Goal: Task Accomplishment & Management: Manage account settings

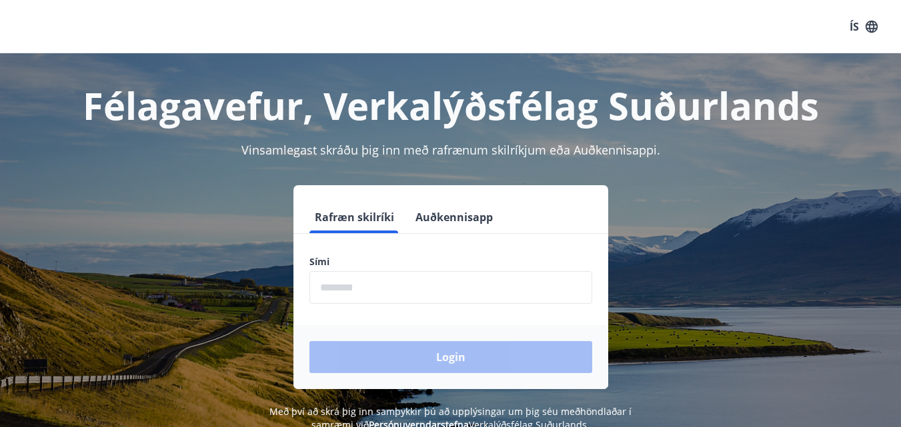
click at [373, 293] on input "phone" at bounding box center [450, 287] width 283 height 33
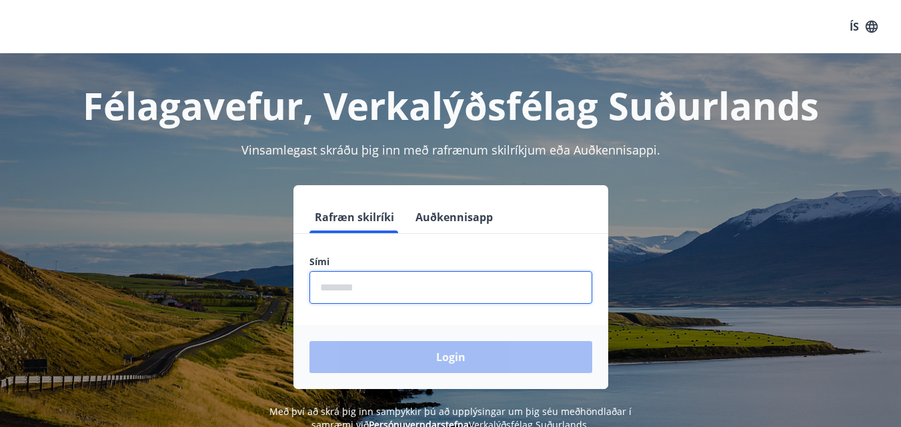
click at [439, 223] on button "Auðkennisapp" at bounding box center [454, 217] width 88 height 32
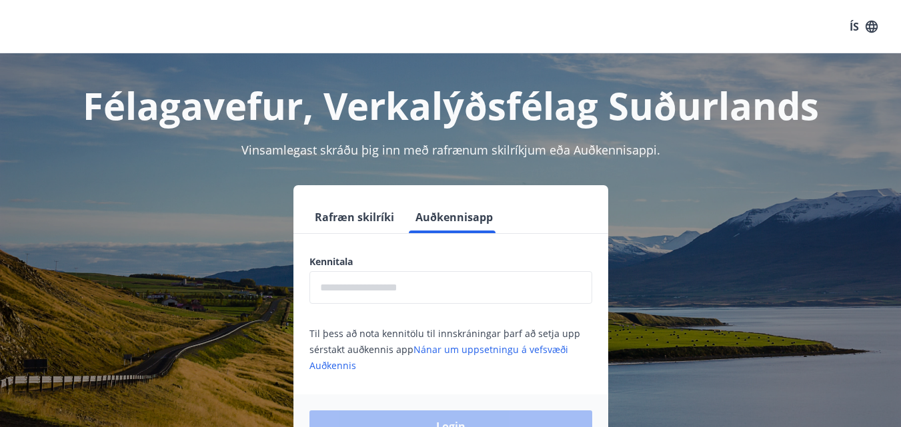
click at [397, 283] on input "text" at bounding box center [450, 287] width 283 height 33
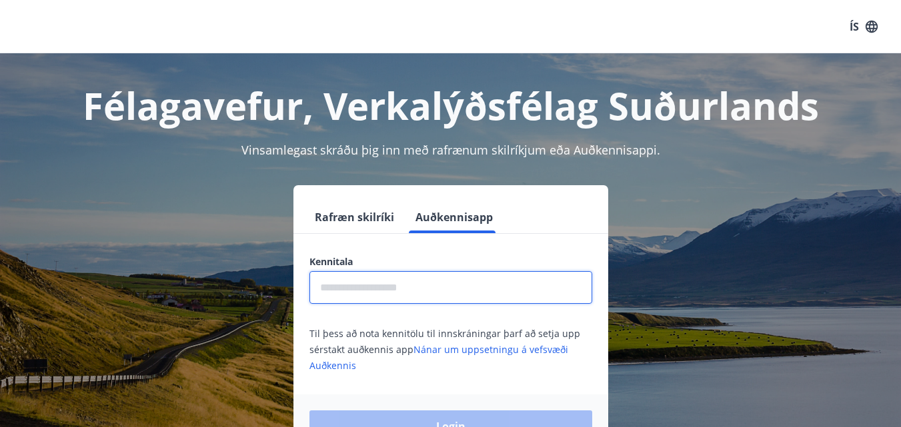
type input "*"
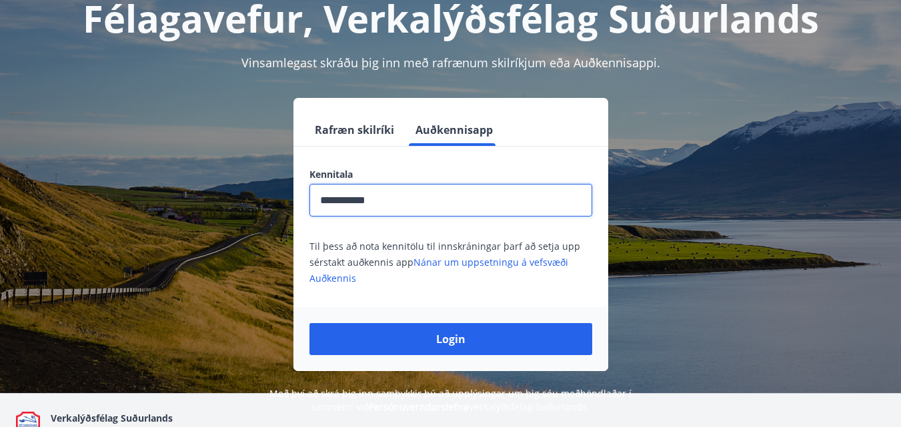
scroll to position [163, 0]
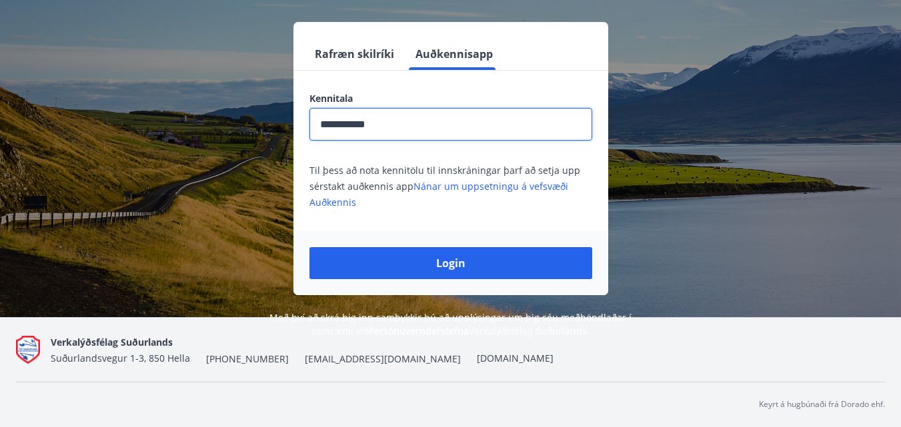
type input "**********"
click at [423, 282] on div "Login" at bounding box center [450, 263] width 315 height 64
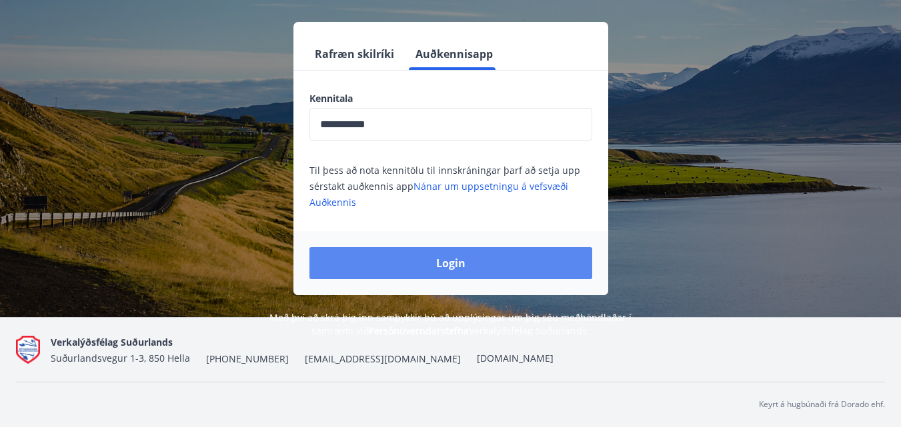
click at [426, 277] on button "Login" at bounding box center [450, 263] width 283 height 32
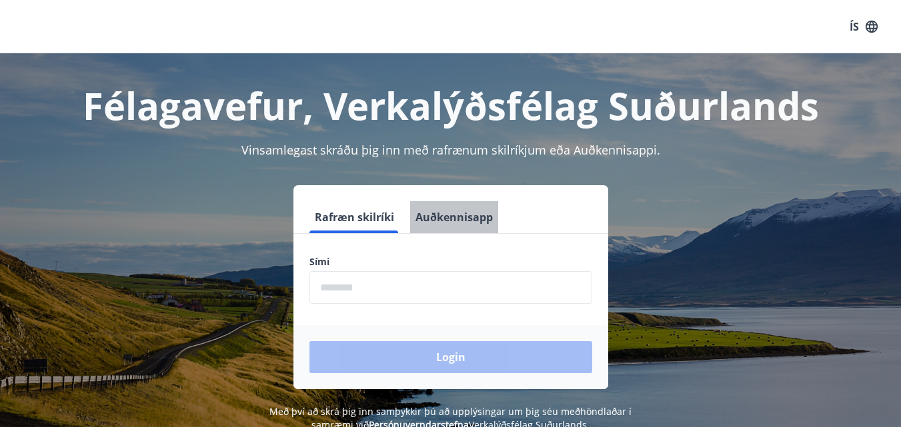
click at [468, 218] on button "Auðkennisapp" at bounding box center [454, 217] width 88 height 32
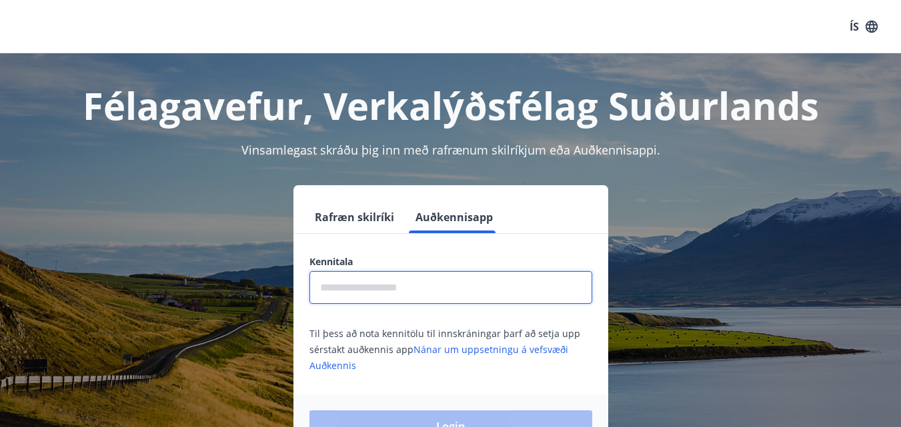
click at [414, 272] on input "text" at bounding box center [450, 287] width 283 height 33
type input "**********"
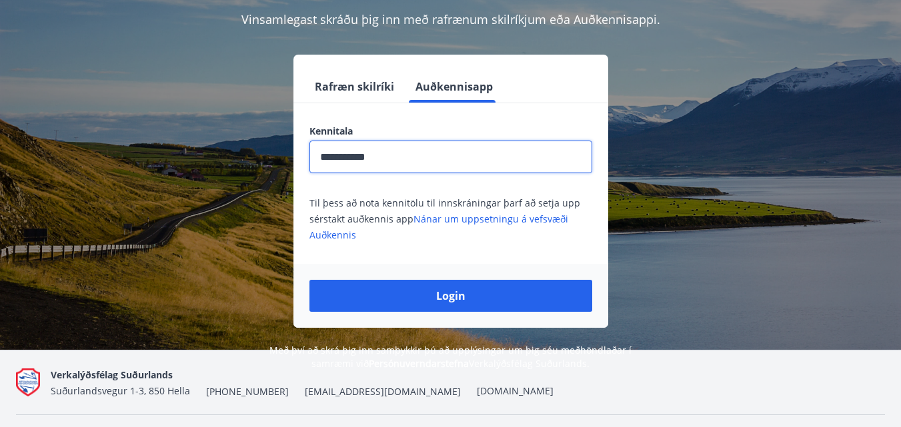
scroll to position [133, 0]
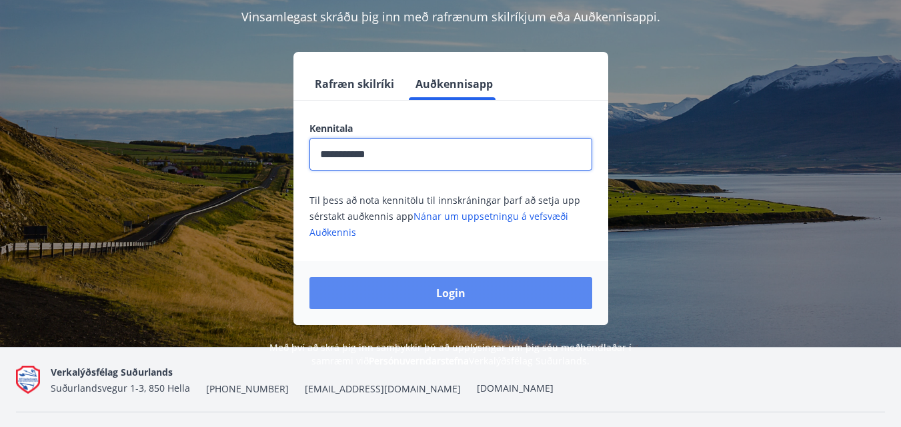
click at [418, 293] on button "Login" at bounding box center [450, 293] width 283 height 32
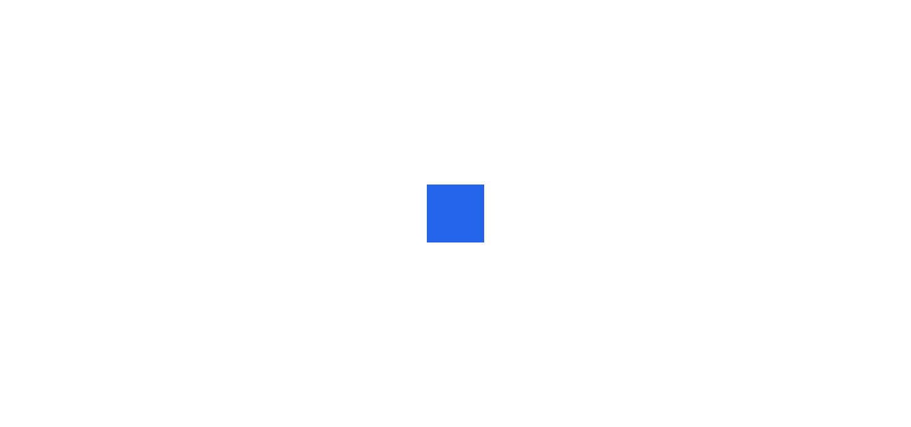
click at [809, 275] on div at bounding box center [455, 213] width 911 height 427
